Goal: Browse casually

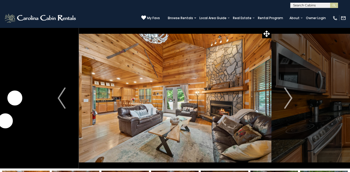
click at [286, 92] on img "Next" at bounding box center [288, 97] width 8 height 21
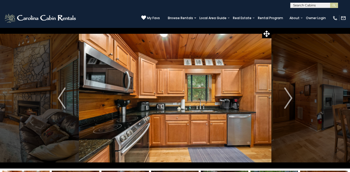
click at [286, 92] on img "Next" at bounding box center [288, 97] width 8 height 21
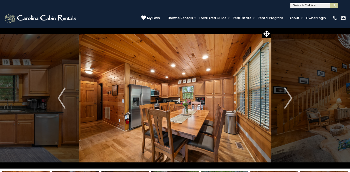
click at [286, 92] on img "Next" at bounding box center [288, 97] width 8 height 21
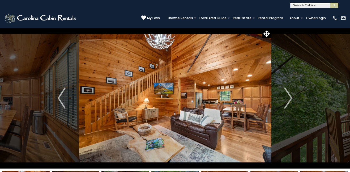
click at [286, 92] on img "Next" at bounding box center [288, 97] width 8 height 21
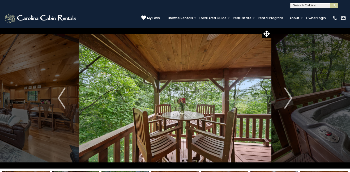
click at [286, 92] on img "Next" at bounding box center [288, 97] width 8 height 21
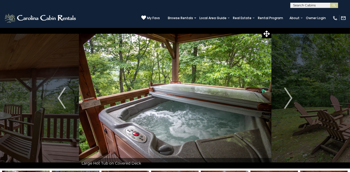
click at [286, 92] on img "Next" at bounding box center [288, 97] width 8 height 21
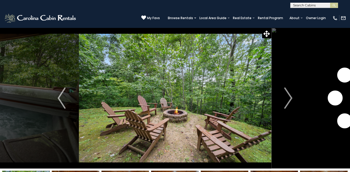
click at [286, 92] on img "Next" at bounding box center [288, 97] width 8 height 21
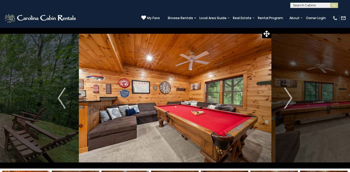
click at [286, 92] on img "Next" at bounding box center [288, 97] width 8 height 21
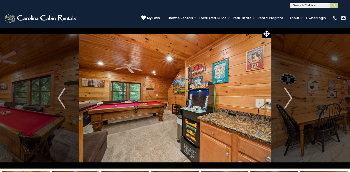
click at [286, 92] on img "Next" at bounding box center [288, 97] width 8 height 21
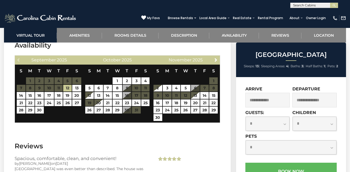
scroll to position [854, 0]
